Goal: Register for event/course: Sign up to attend an event or enroll in a course

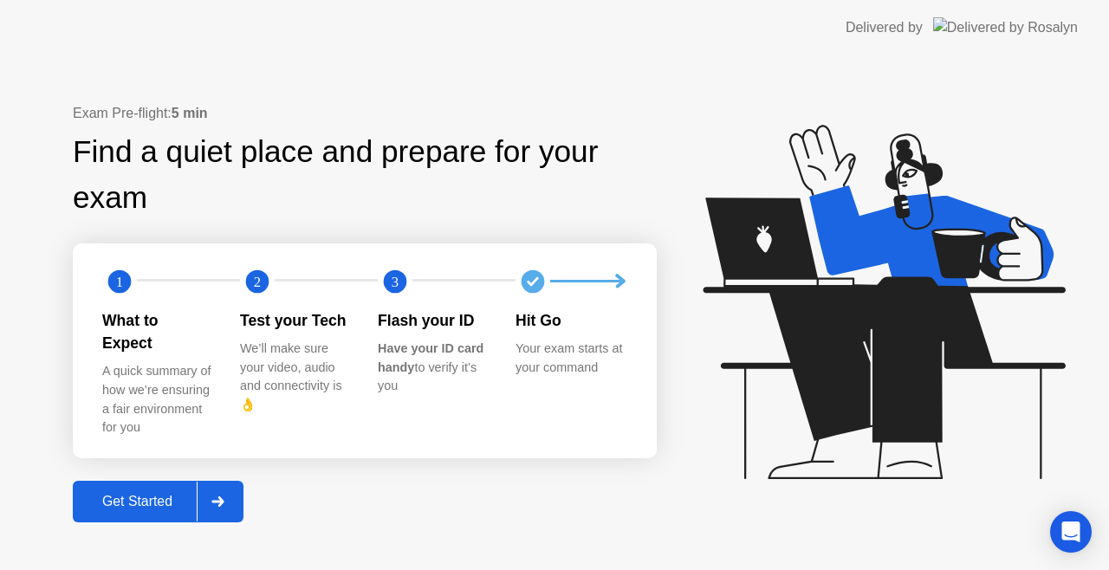
click at [224, 497] on icon at bounding box center [217, 502] width 12 height 10
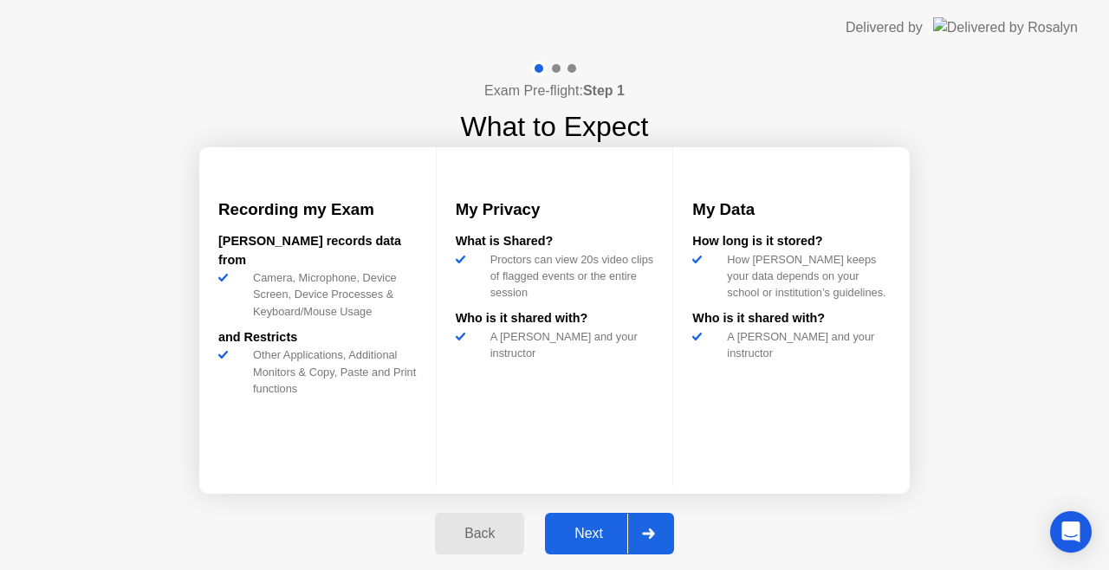
click at [583, 522] on button "Next" at bounding box center [609, 534] width 129 height 42
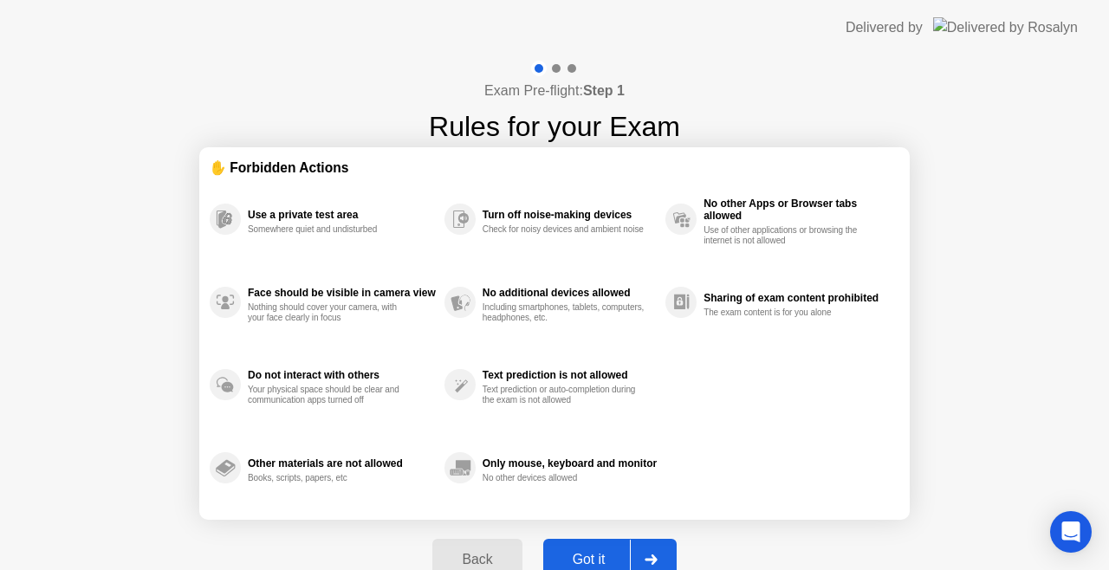
click at [600, 548] on button "Got it" at bounding box center [609, 560] width 133 height 42
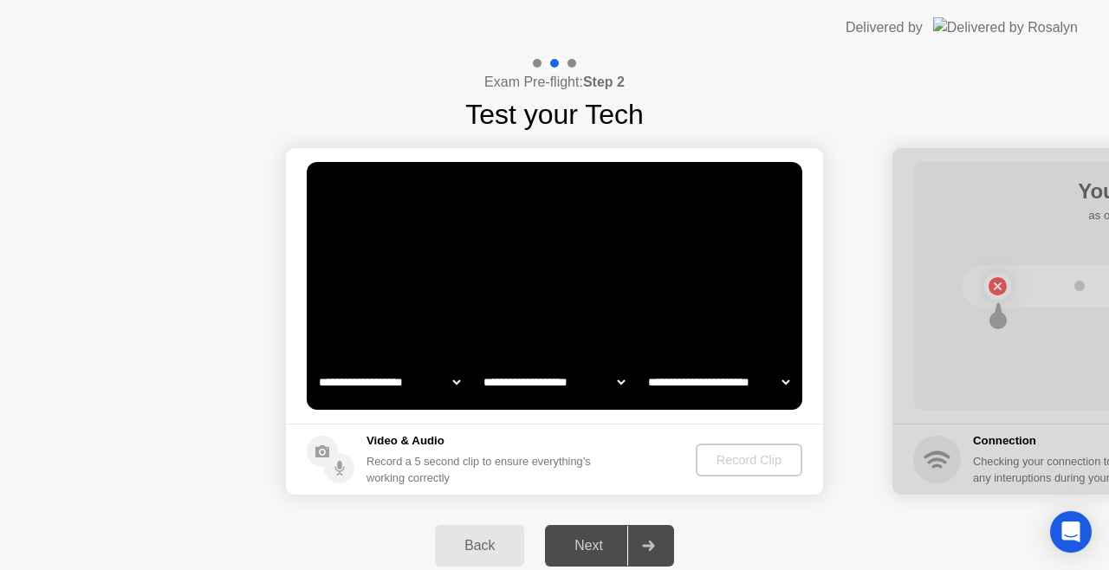
select select "**********"
select select "*******"
click at [777, 459] on div "Record Clip" at bounding box center [750, 460] width 93 height 14
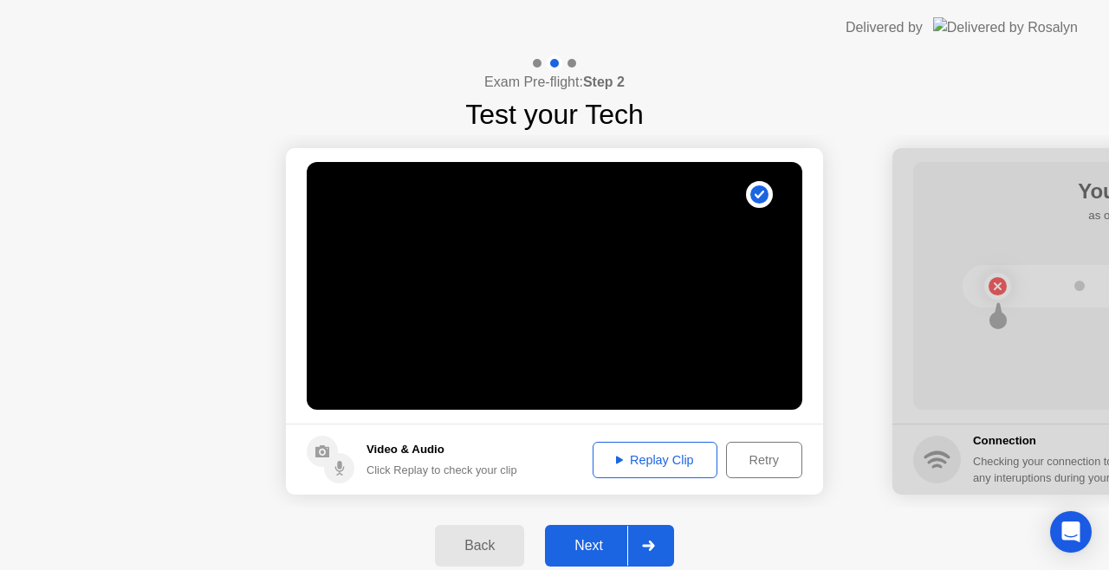
click at [651, 461] on div "Replay Clip" at bounding box center [655, 460] width 113 height 14
click at [755, 464] on div "Retry" at bounding box center [764, 460] width 64 height 14
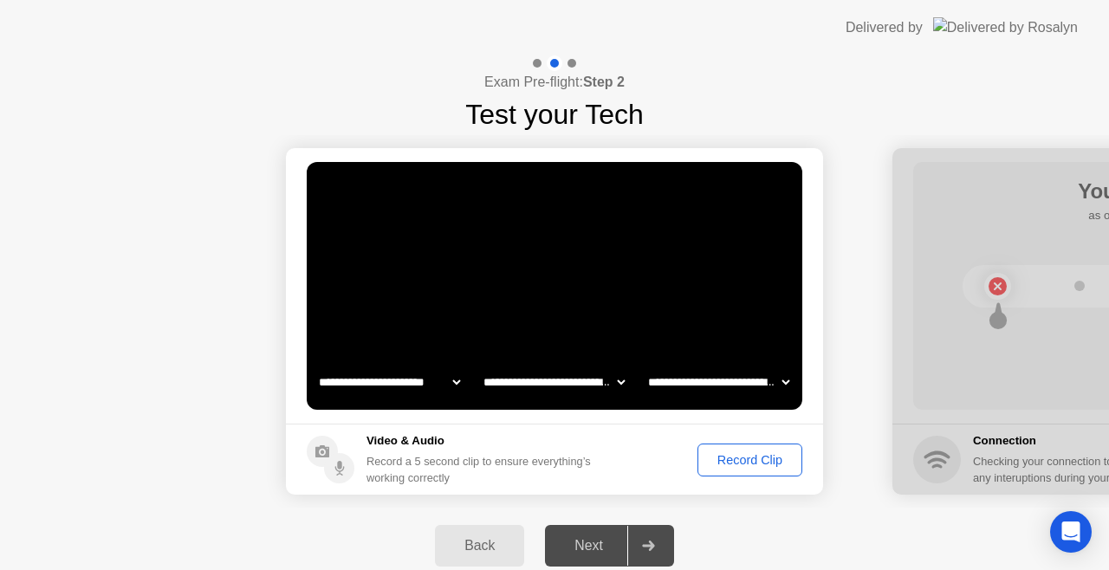
click at [755, 464] on div "Record Clip" at bounding box center [750, 460] width 93 height 14
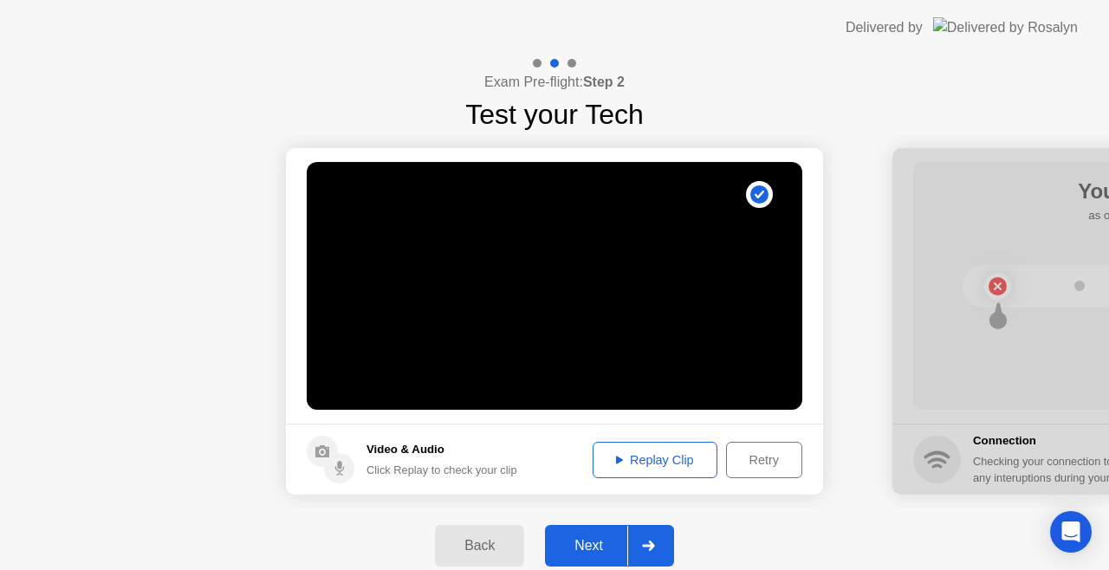
click at [676, 460] on div "Replay Clip" at bounding box center [655, 460] width 113 height 14
click at [752, 461] on div "Retry" at bounding box center [764, 460] width 64 height 14
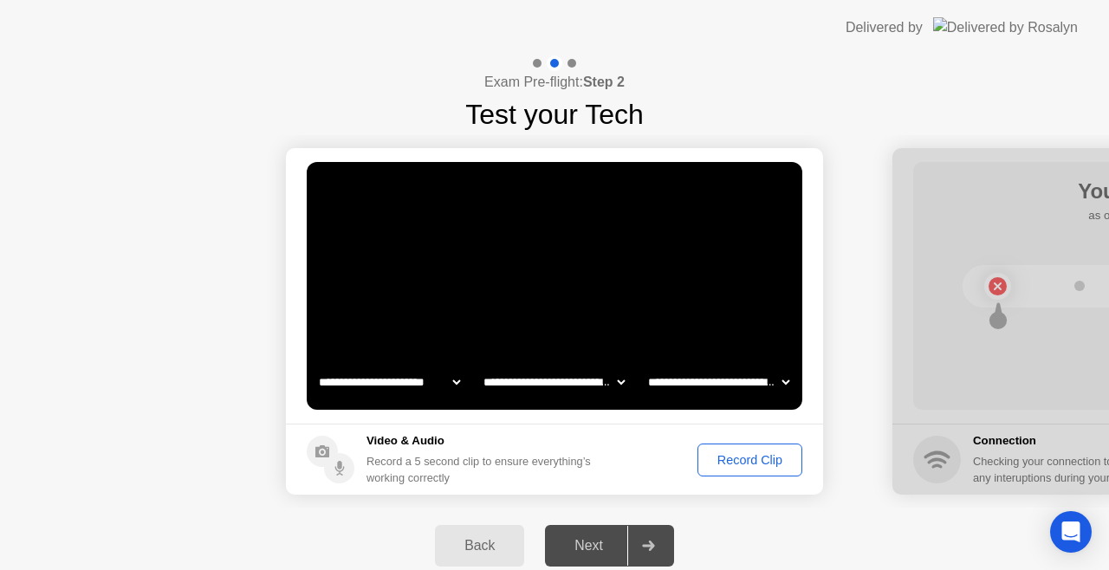
click at [734, 461] on div "Record Clip" at bounding box center [750, 460] width 93 height 14
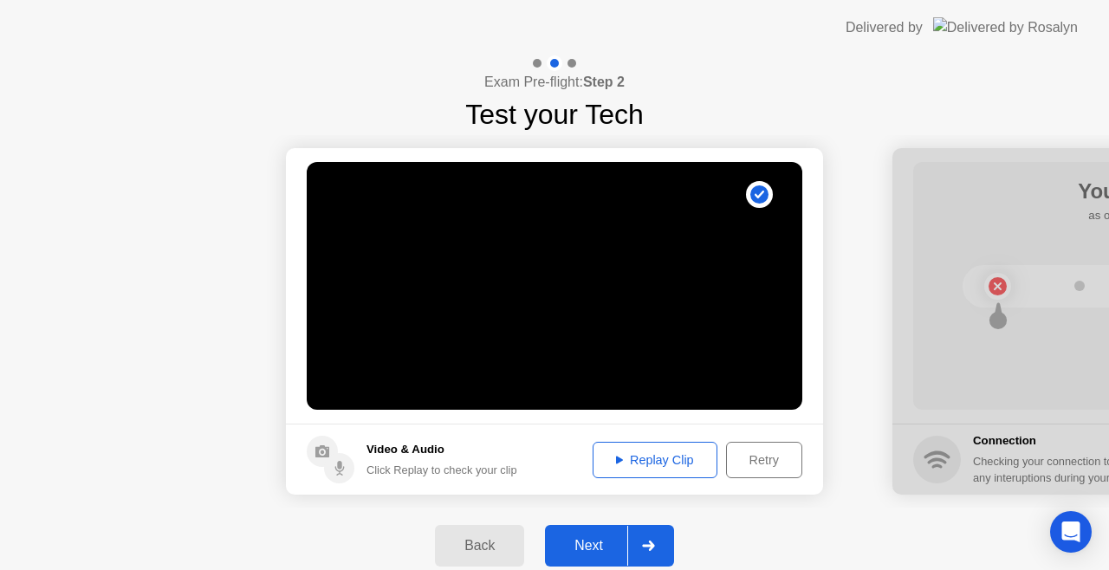
click at [639, 458] on div "Replay Clip" at bounding box center [655, 460] width 113 height 14
click at [766, 456] on div "Retry" at bounding box center [764, 460] width 64 height 14
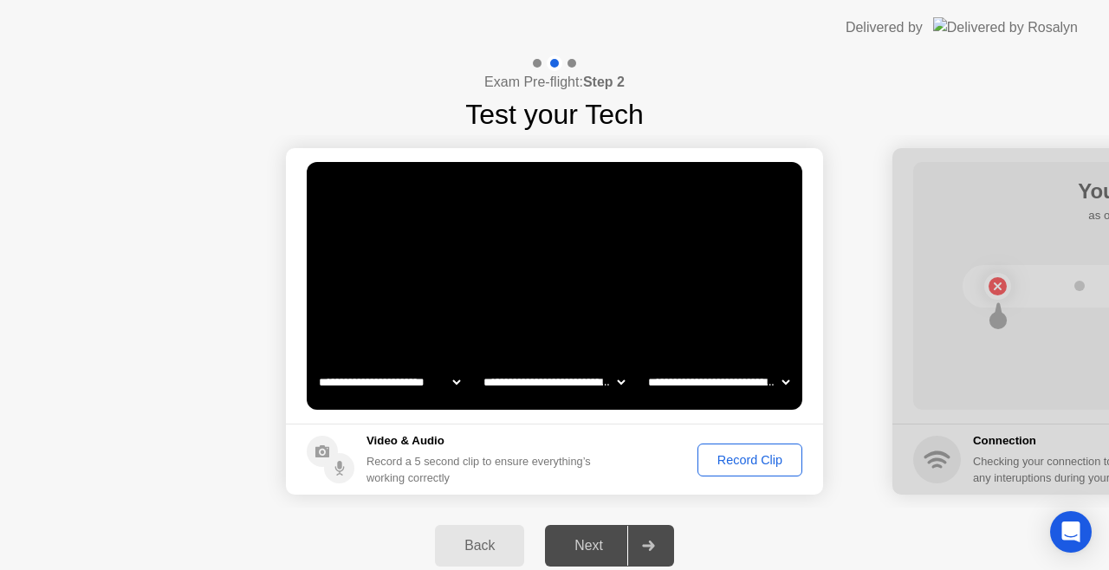
click at [719, 456] on div "Record Clip" at bounding box center [750, 460] width 93 height 14
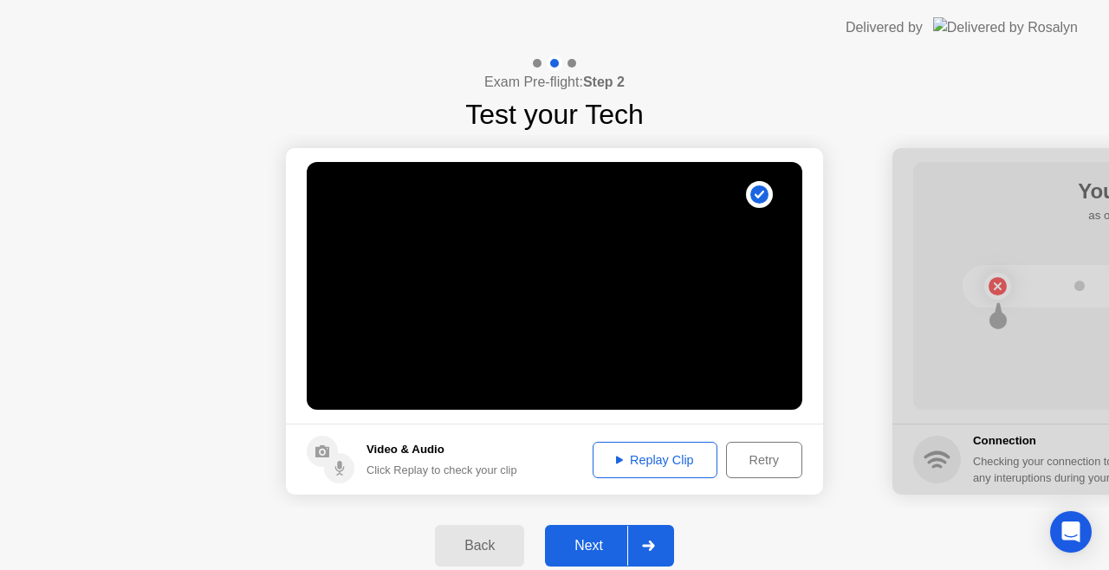
click at [671, 460] on div "Replay Clip" at bounding box center [655, 460] width 113 height 14
click at [763, 458] on div "Retry" at bounding box center [764, 460] width 64 height 14
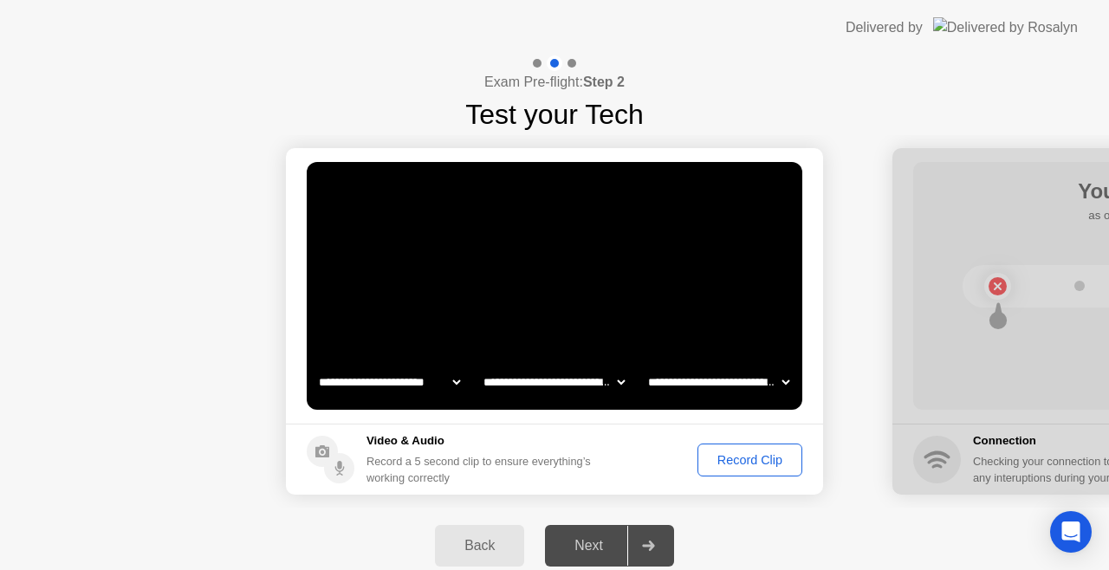
click at [746, 462] on div "Record Clip" at bounding box center [750, 460] width 93 height 14
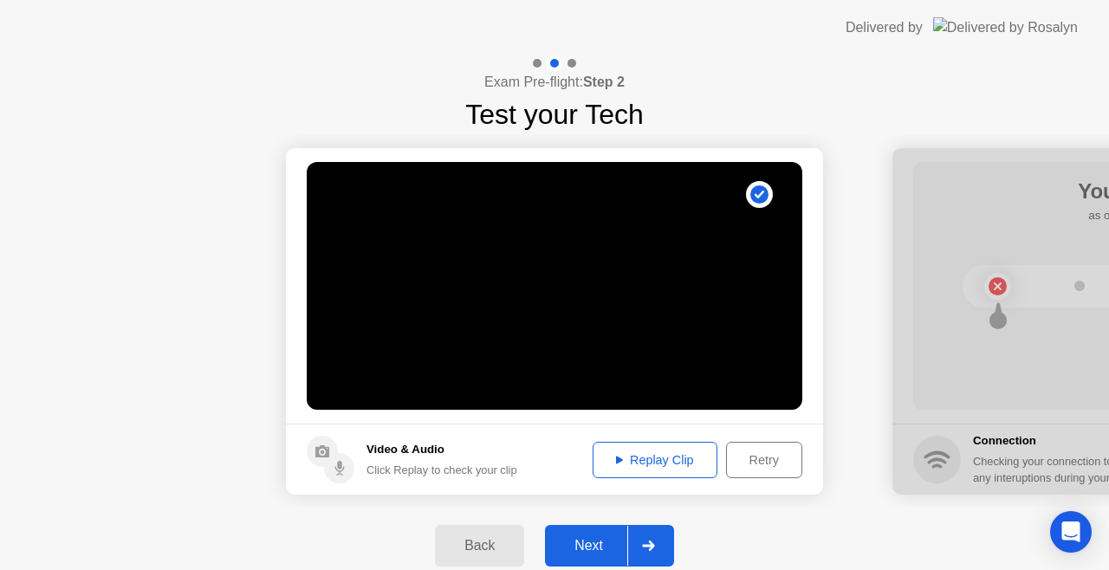
click at [690, 466] on div "Replay Clip" at bounding box center [655, 460] width 113 height 14
click at [667, 464] on div "Replay Clip" at bounding box center [655, 460] width 113 height 14
click at [744, 453] on div "Retry" at bounding box center [764, 460] width 64 height 14
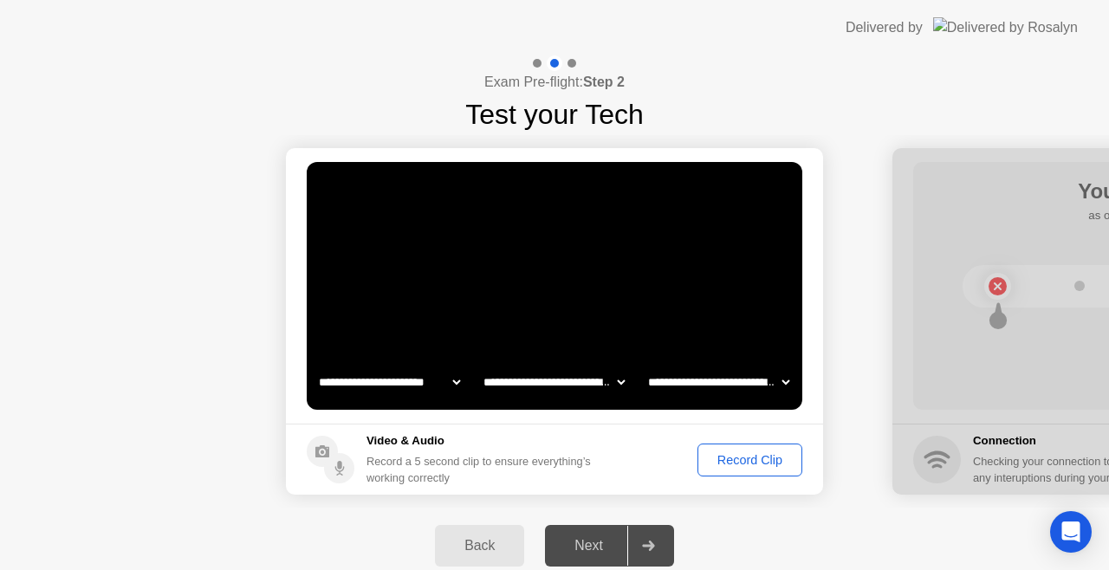
click at [721, 453] on div "Record Clip" at bounding box center [750, 460] width 93 height 14
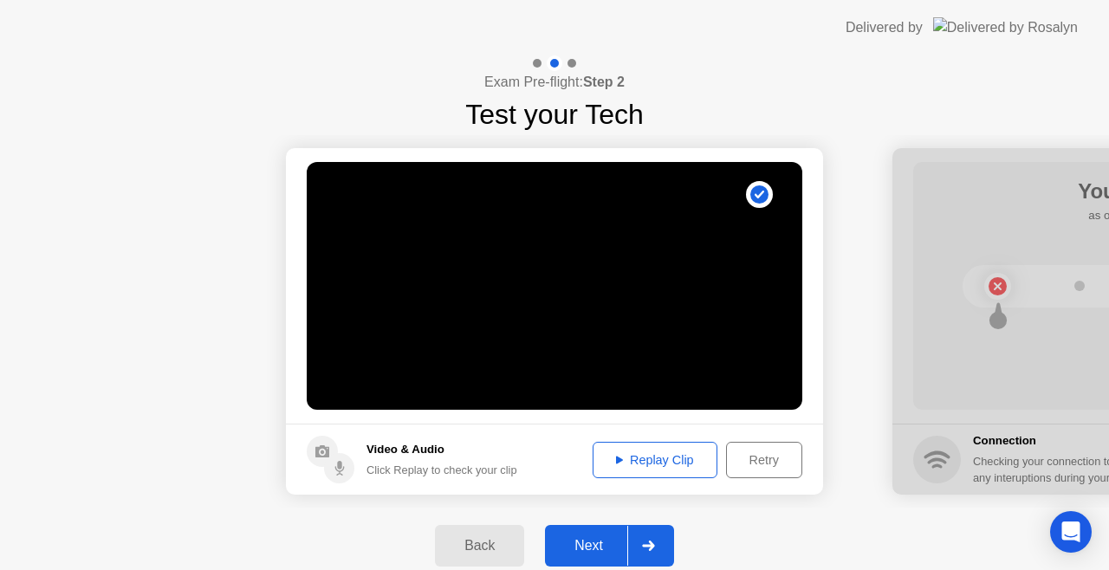
click at [648, 456] on div "Replay Clip" at bounding box center [655, 460] width 113 height 14
click at [596, 542] on div "Next" at bounding box center [588, 546] width 77 height 16
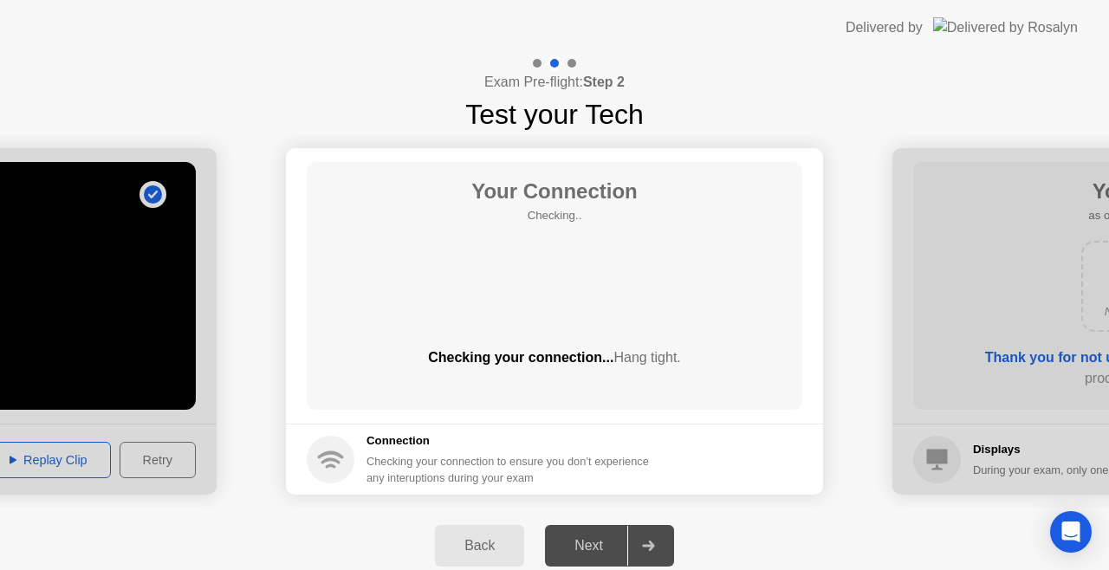
click at [548, 302] on div "Your Connection Checking.. Checking your connection... Hang tight." at bounding box center [555, 286] width 496 height 248
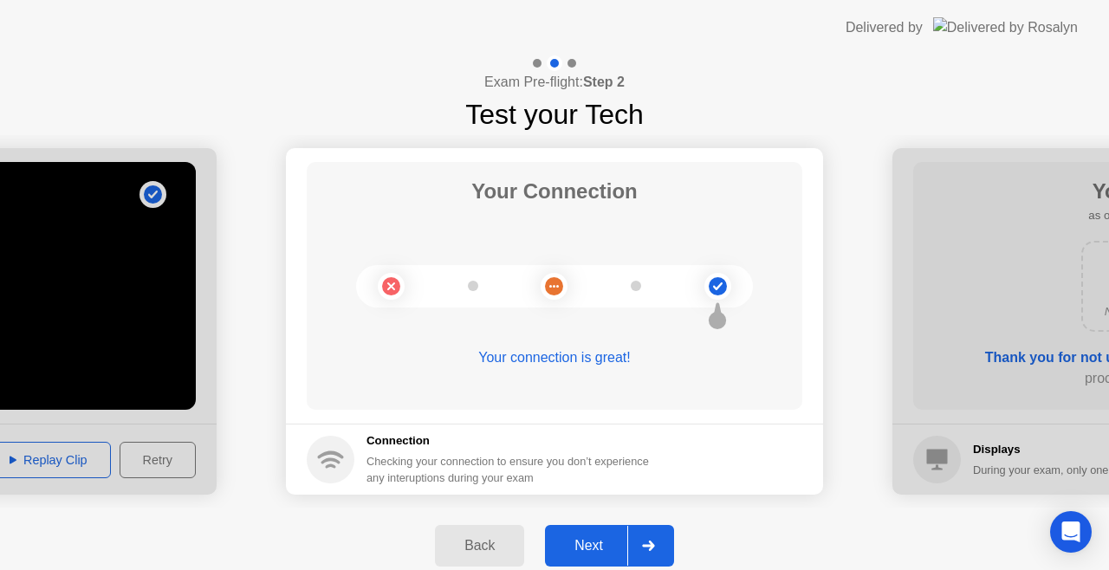
click at [607, 545] on div "Next" at bounding box center [588, 546] width 77 height 16
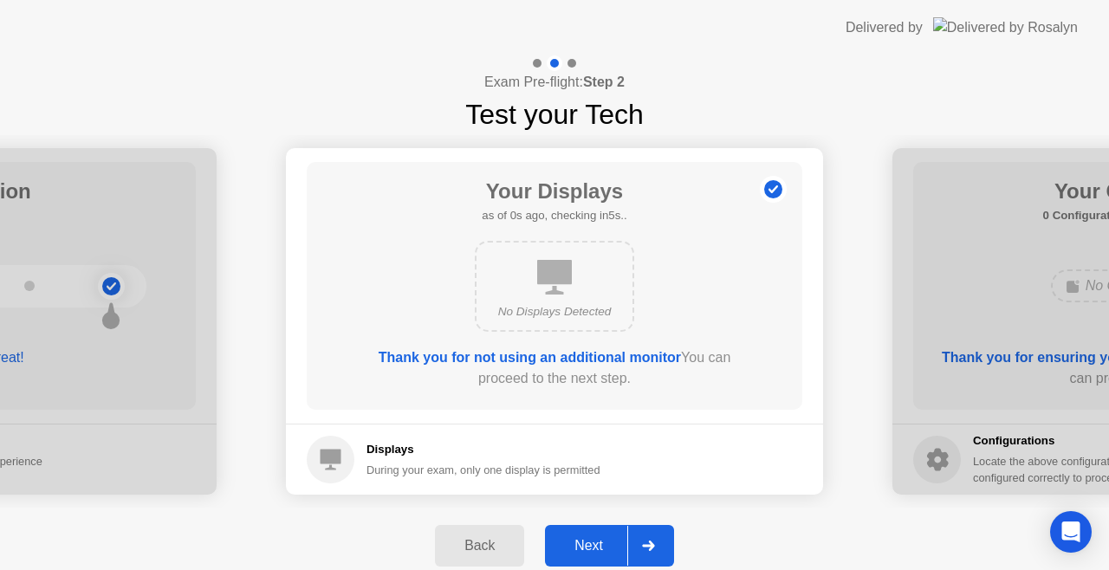
click at [593, 535] on button "Next" at bounding box center [609, 546] width 129 height 42
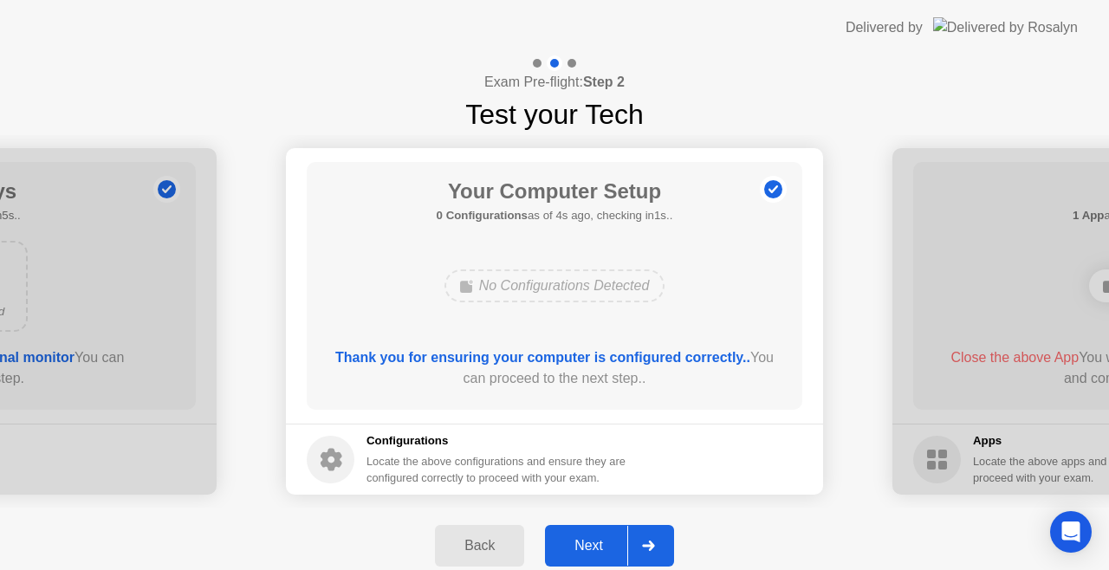
click at [596, 542] on div "Next" at bounding box center [588, 546] width 77 height 16
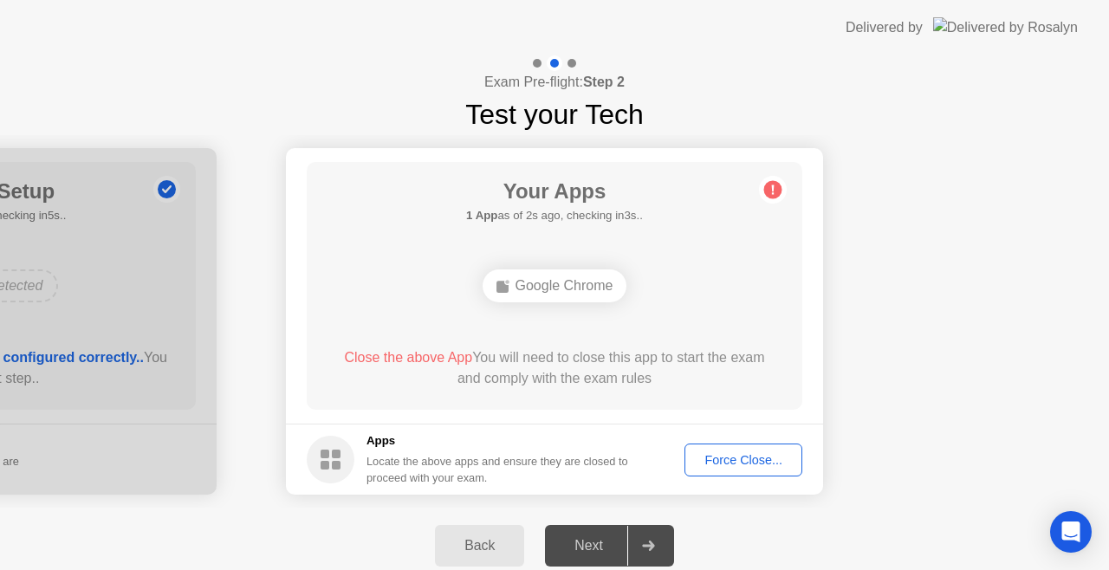
click at [724, 464] on div "Force Close..." at bounding box center [744, 460] width 106 height 14
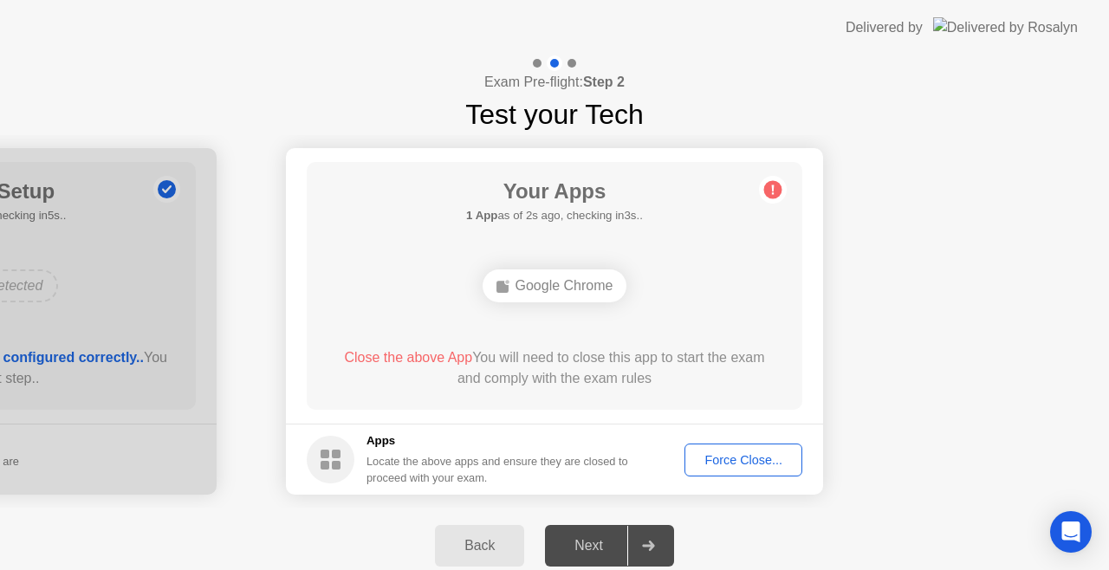
click at [730, 461] on div "Force Close..." at bounding box center [744, 460] width 106 height 14
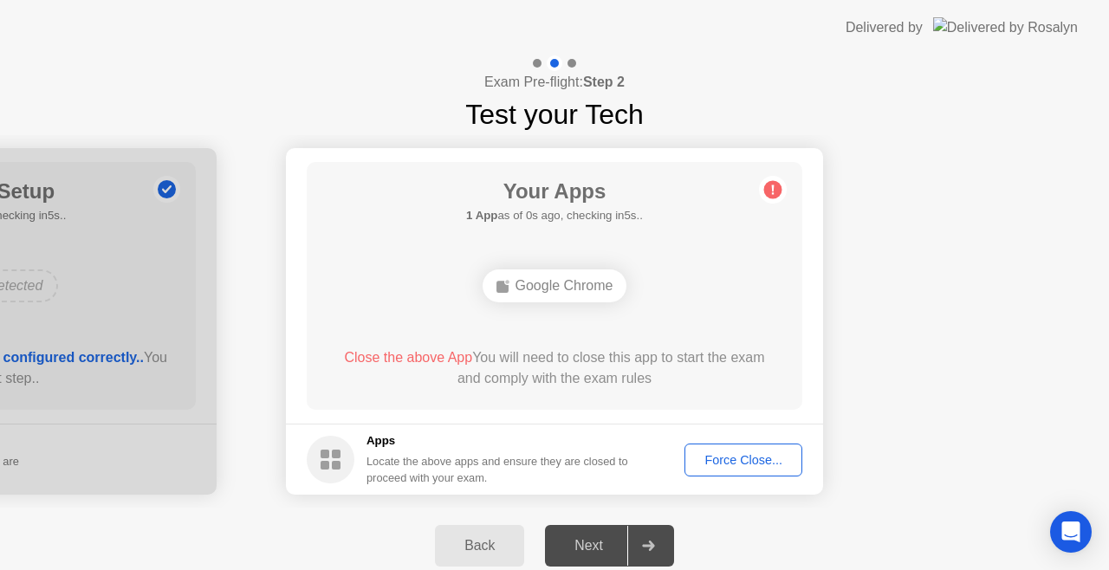
click at [576, 288] on div "Google Chrome" at bounding box center [555, 285] width 145 height 33
click at [406, 357] on span "Close the above App" at bounding box center [408, 357] width 128 height 15
click at [756, 449] on button "Force Close..." at bounding box center [744, 460] width 118 height 33
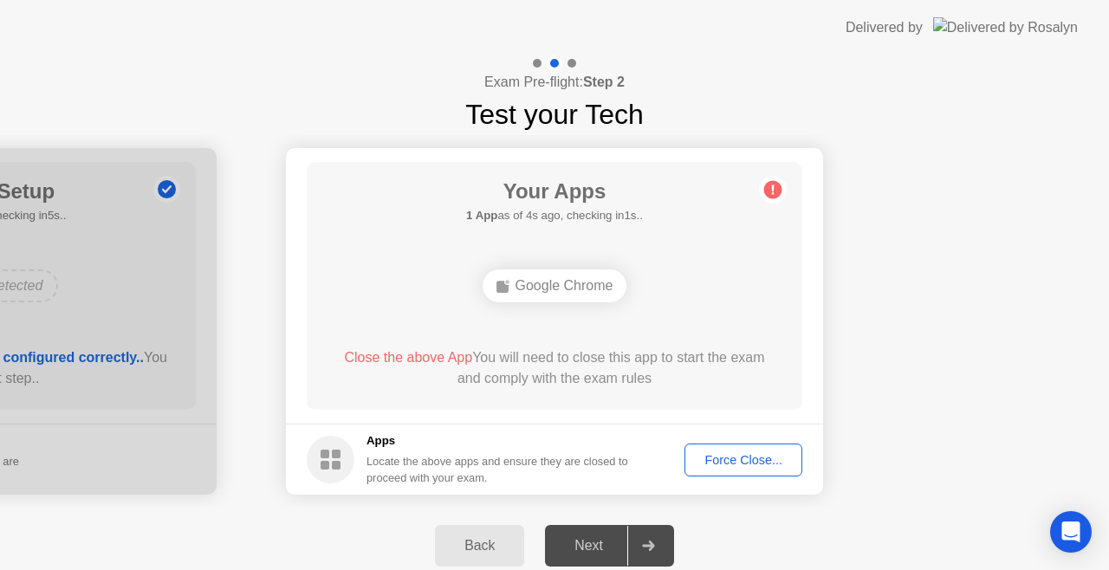
click at [753, 456] on div "Force Close..." at bounding box center [744, 460] width 106 height 14
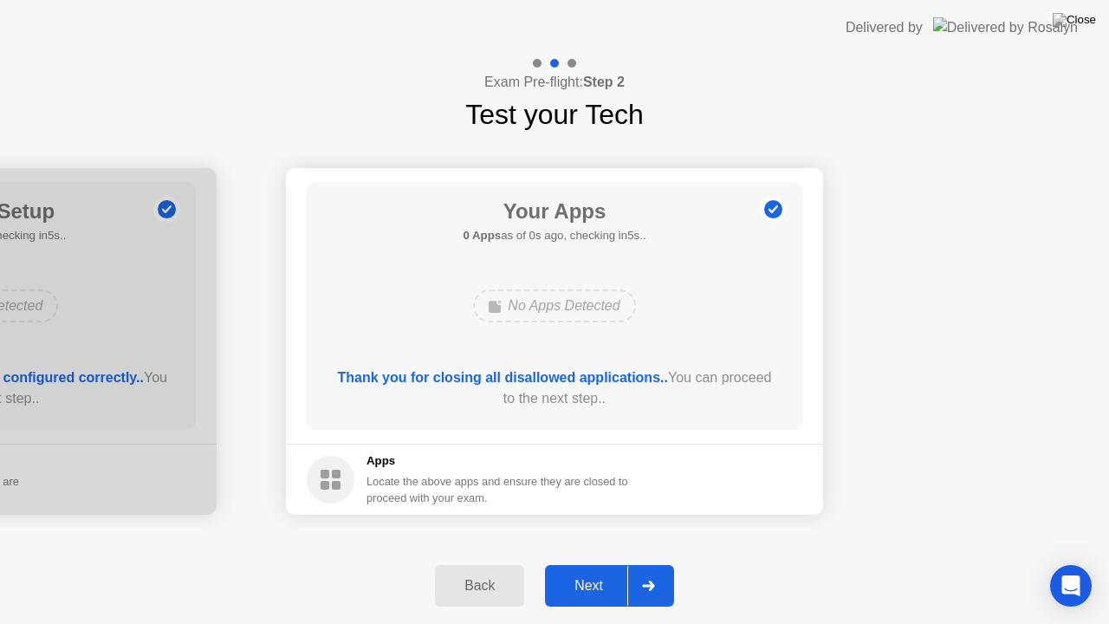
click at [604, 569] on div "Next" at bounding box center [588, 586] width 77 height 16
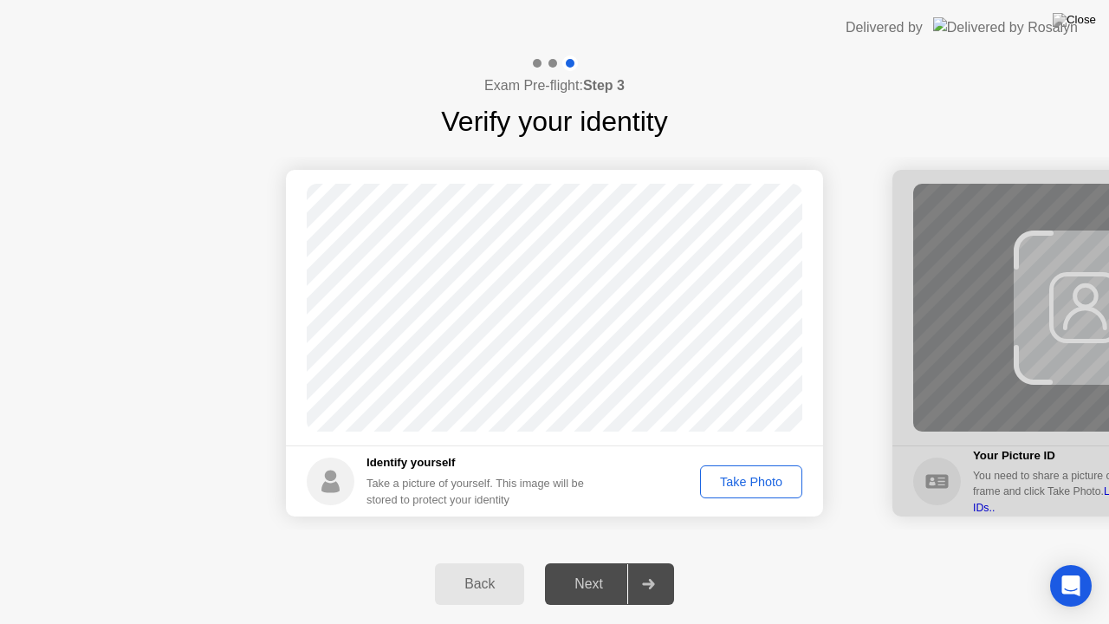
click at [738, 485] on div "Take Photo" at bounding box center [751, 482] width 90 height 14
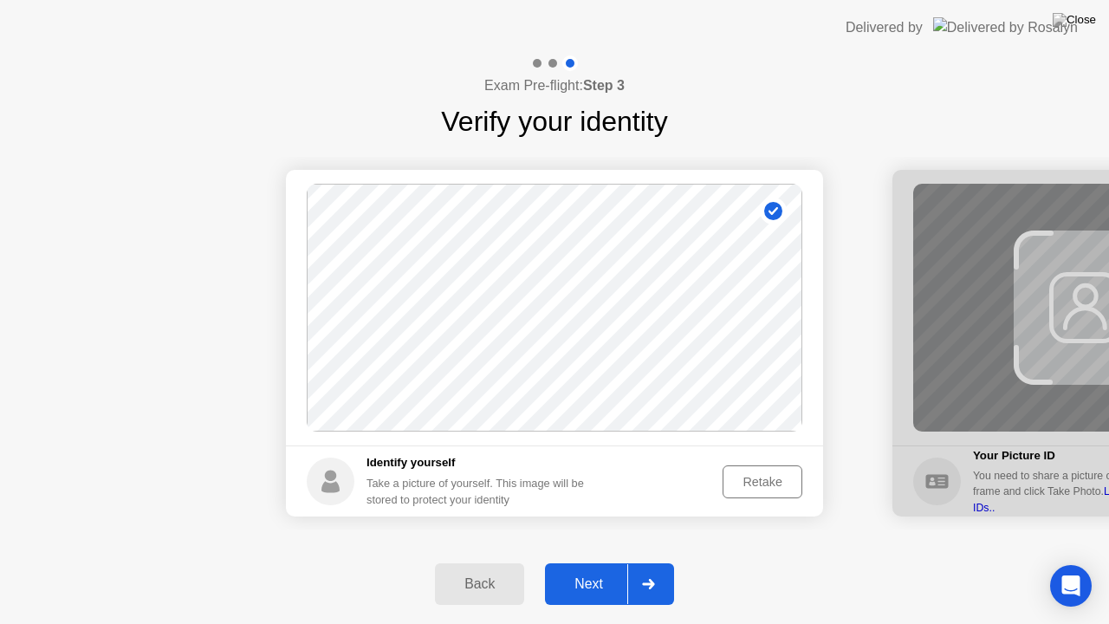
click at [599, 569] on div "Next" at bounding box center [588, 584] width 77 height 16
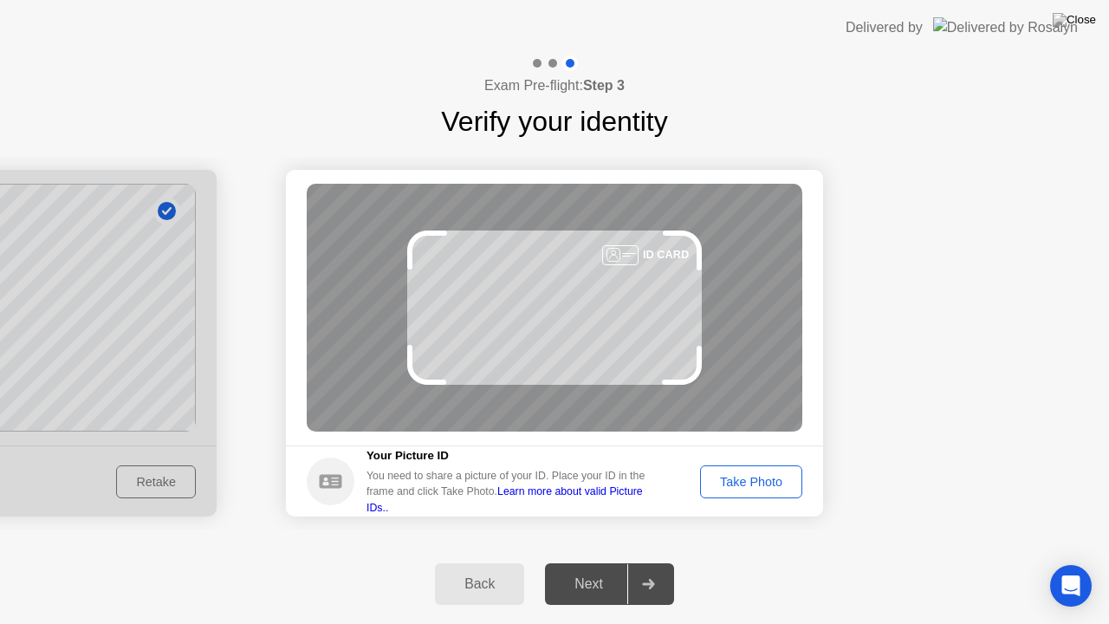
click at [718, 475] on div "Take Photo" at bounding box center [751, 482] width 90 height 14
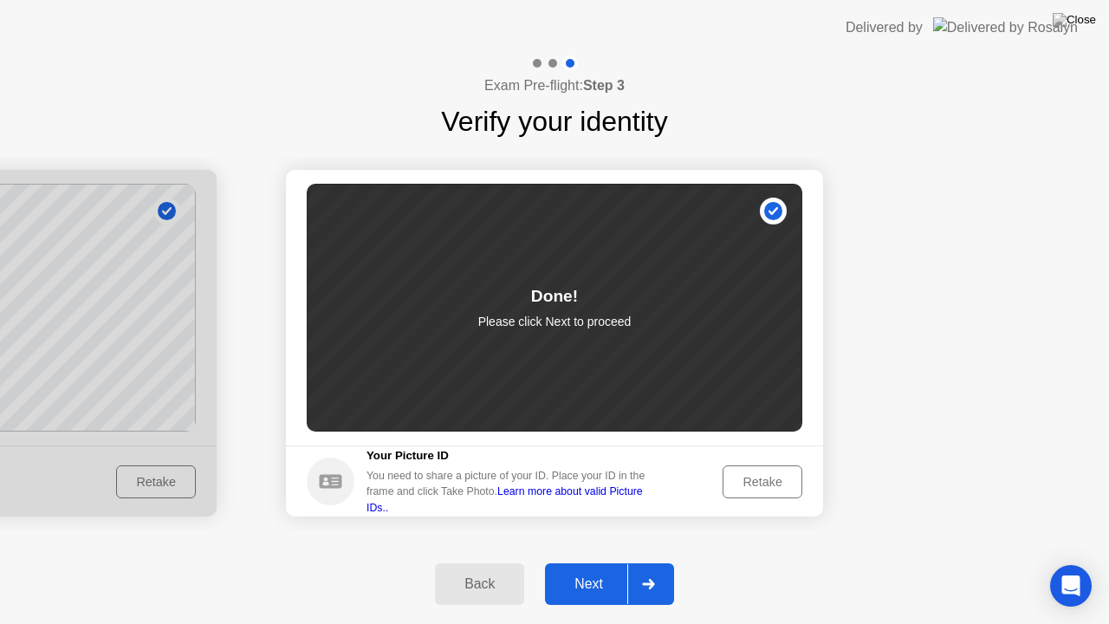
click at [598, 569] on div "Next" at bounding box center [588, 584] width 77 height 16
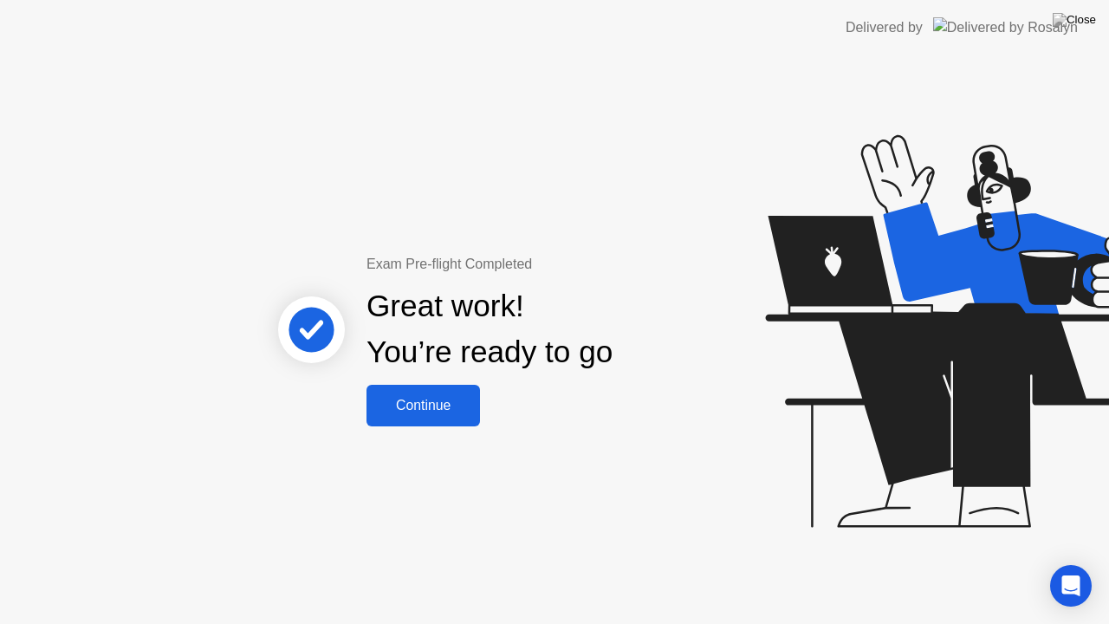
click at [450, 400] on div "Continue" at bounding box center [423, 406] width 103 height 16
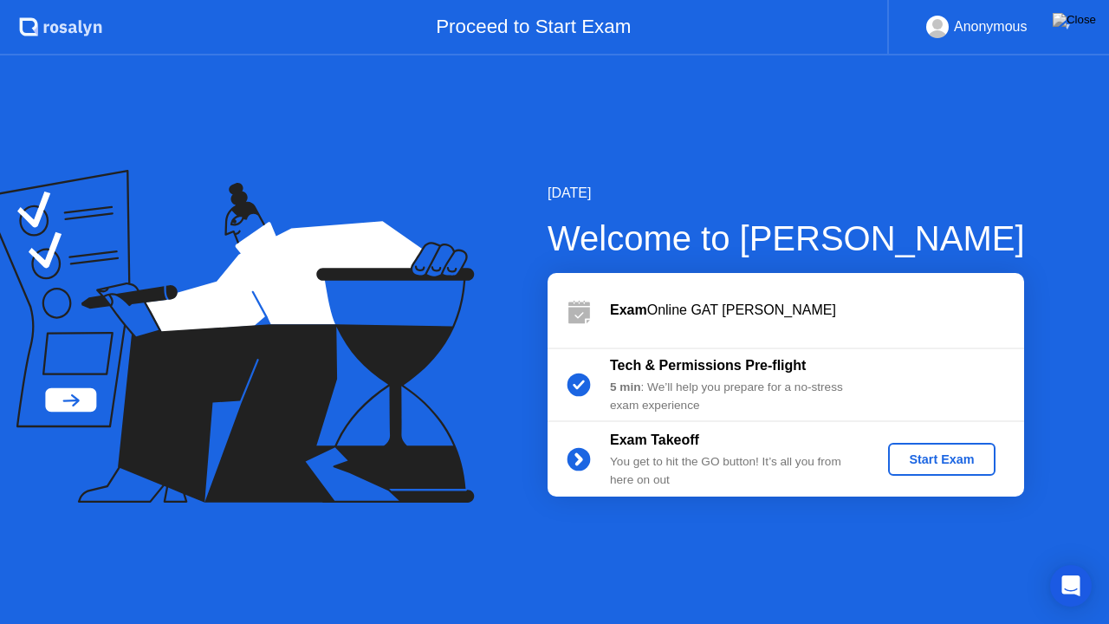
click at [918, 452] on div "Start Exam" at bounding box center [941, 459] width 93 height 14
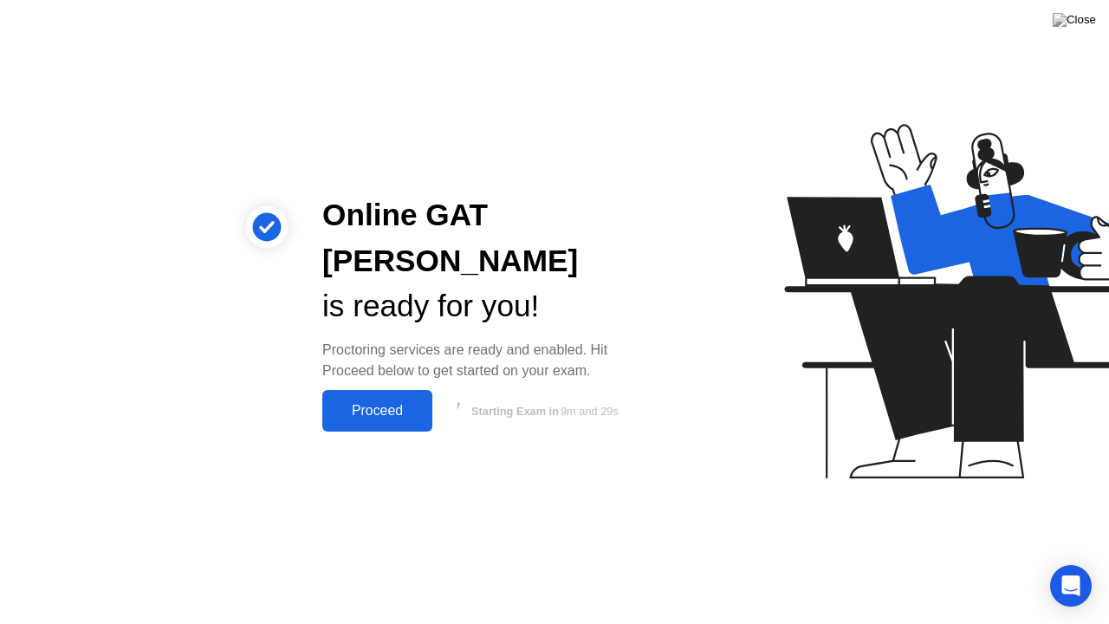
click at [350, 403] on div "Proceed" at bounding box center [378, 411] width 100 height 16
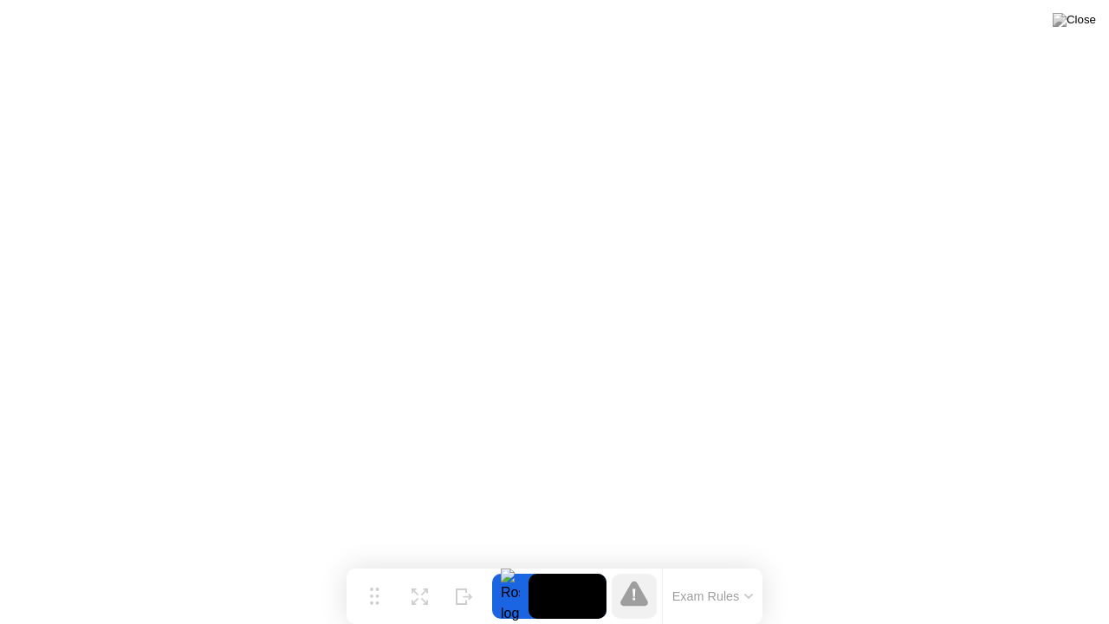
click at [737, 569] on button "Exam Rules" at bounding box center [713, 596] width 92 height 16
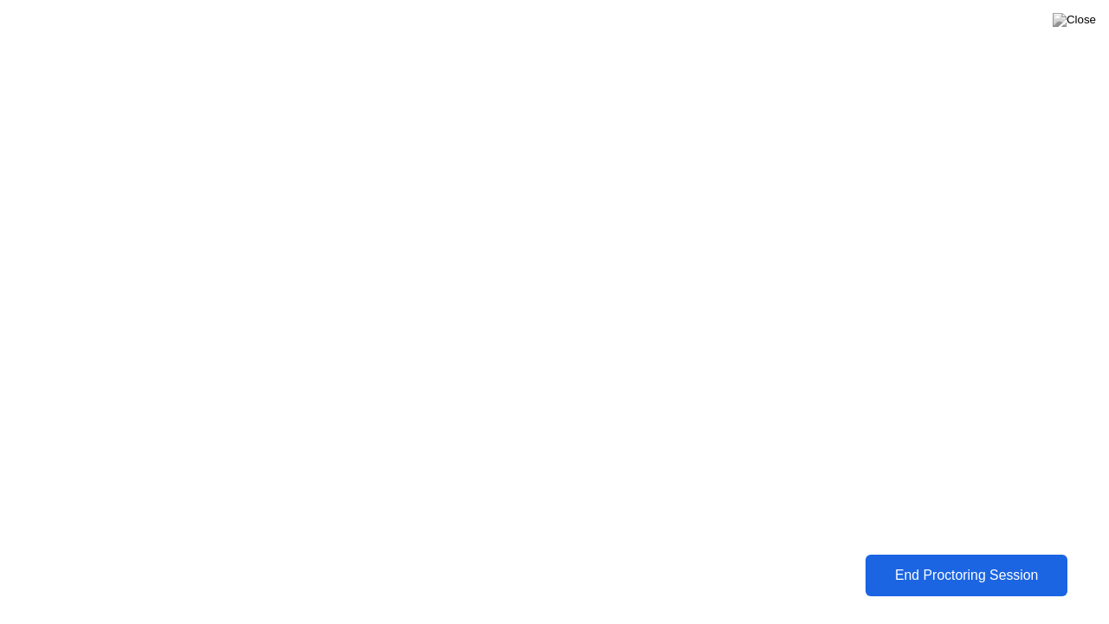
click at [936, 569] on div "End Proctoring Session" at bounding box center [966, 576] width 192 height 16
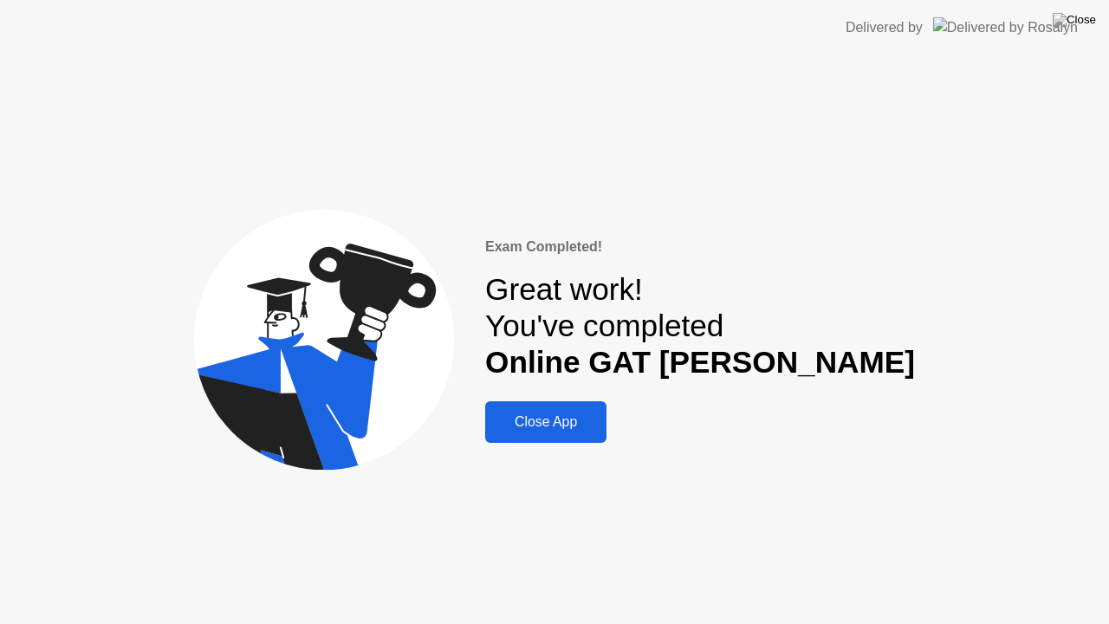
click at [601, 418] on div "Close App" at bounding box center [545, 422] width 111 height 16
